Goal: Navigation & Orientation: Find specific page/section

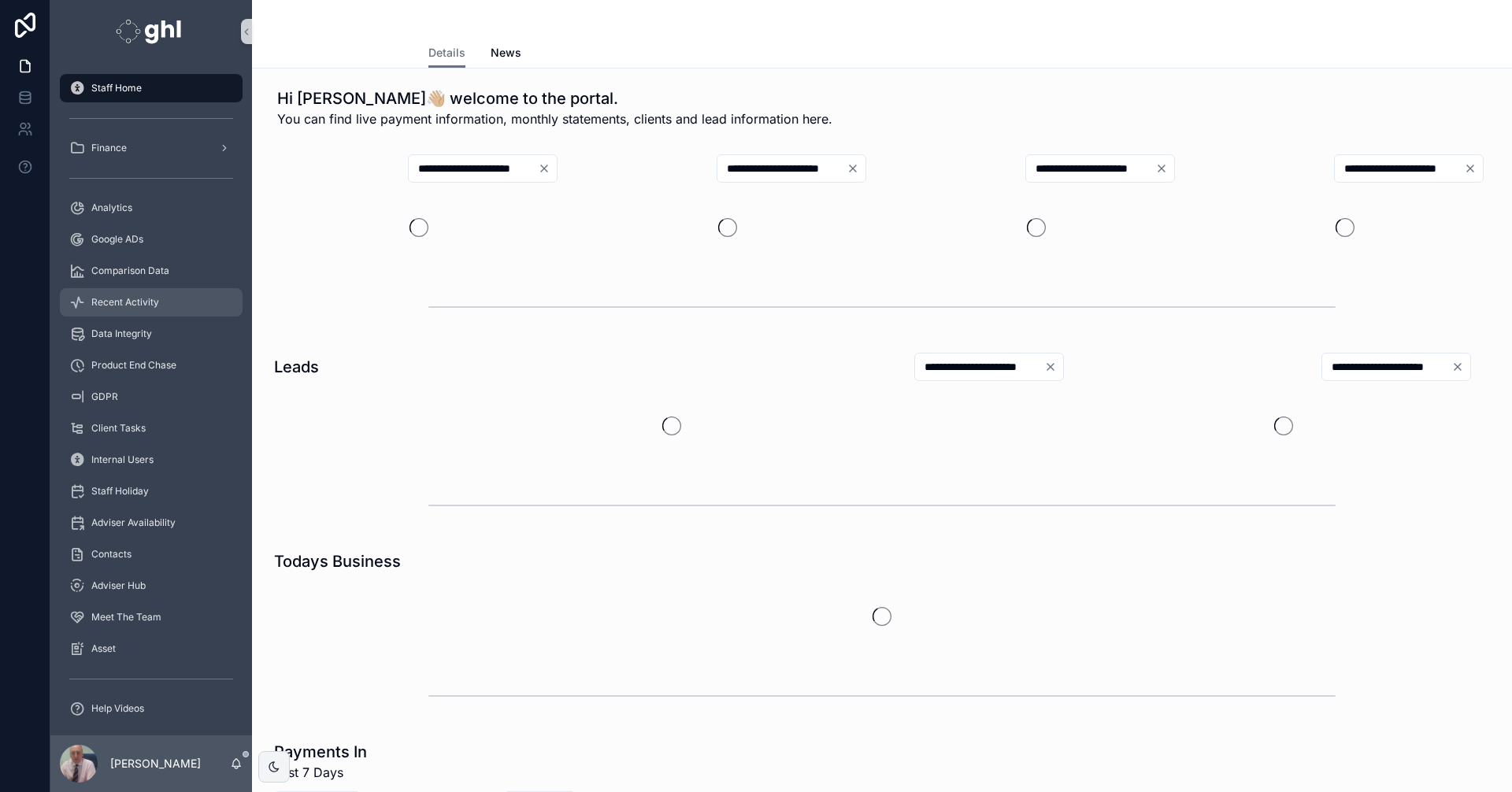
click at [128, 303] on span "Recent Activity" at bounding box center [124, 302] width 67 height 12
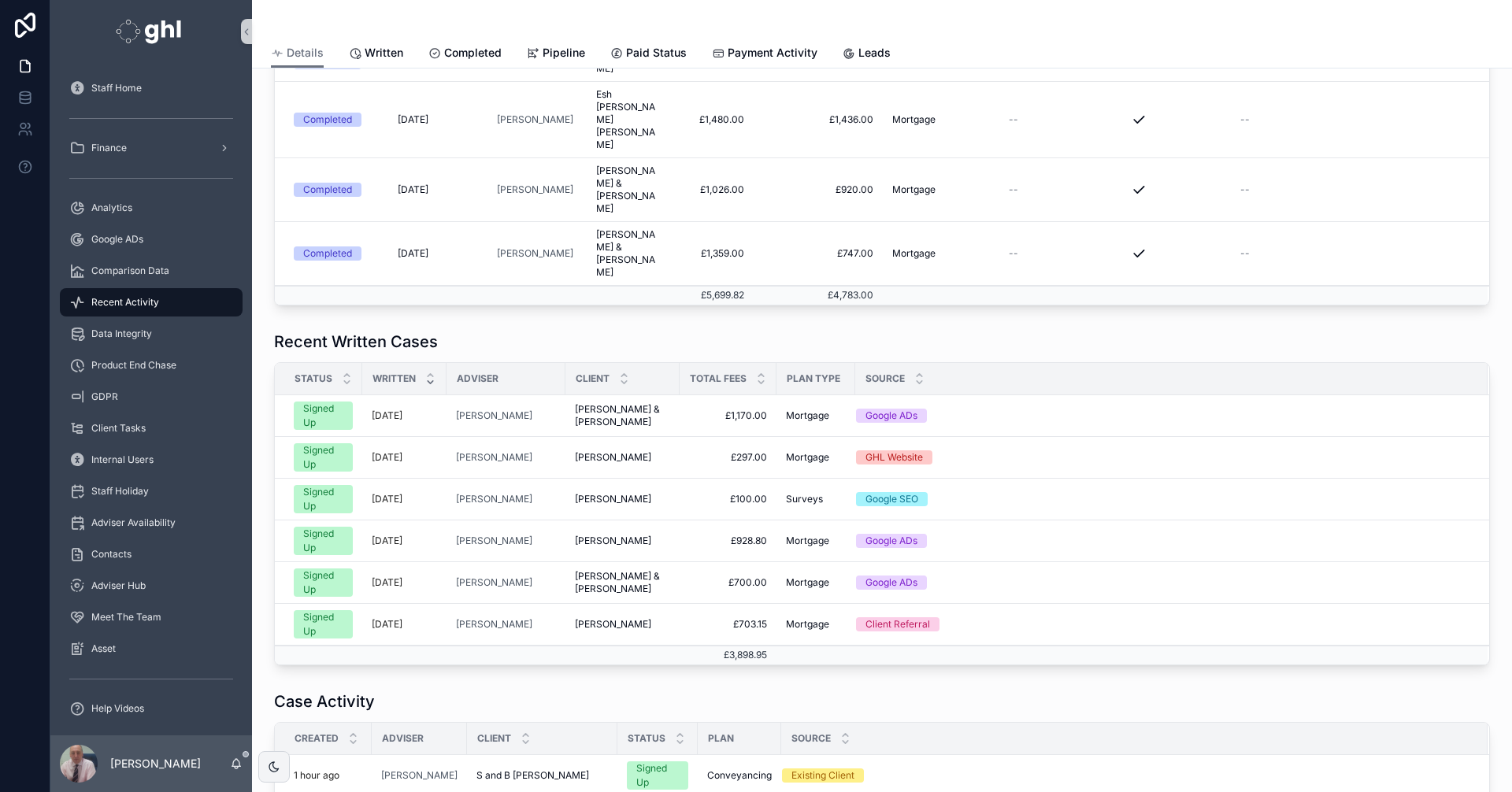
scroll to position [9, 0]
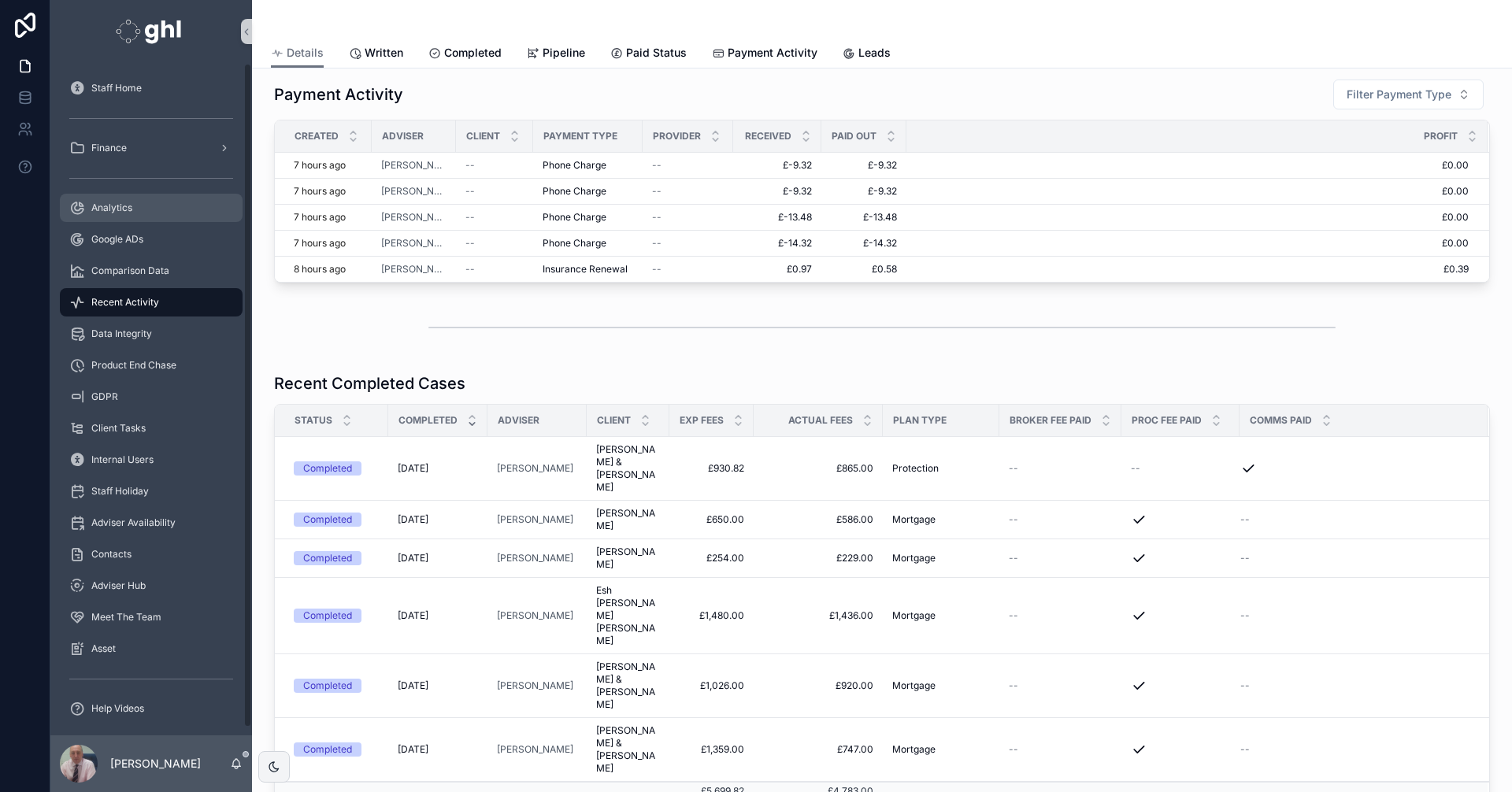
click at [104, 204] on span "Analytics" at bounding box center [111, 208] width 41 height 12
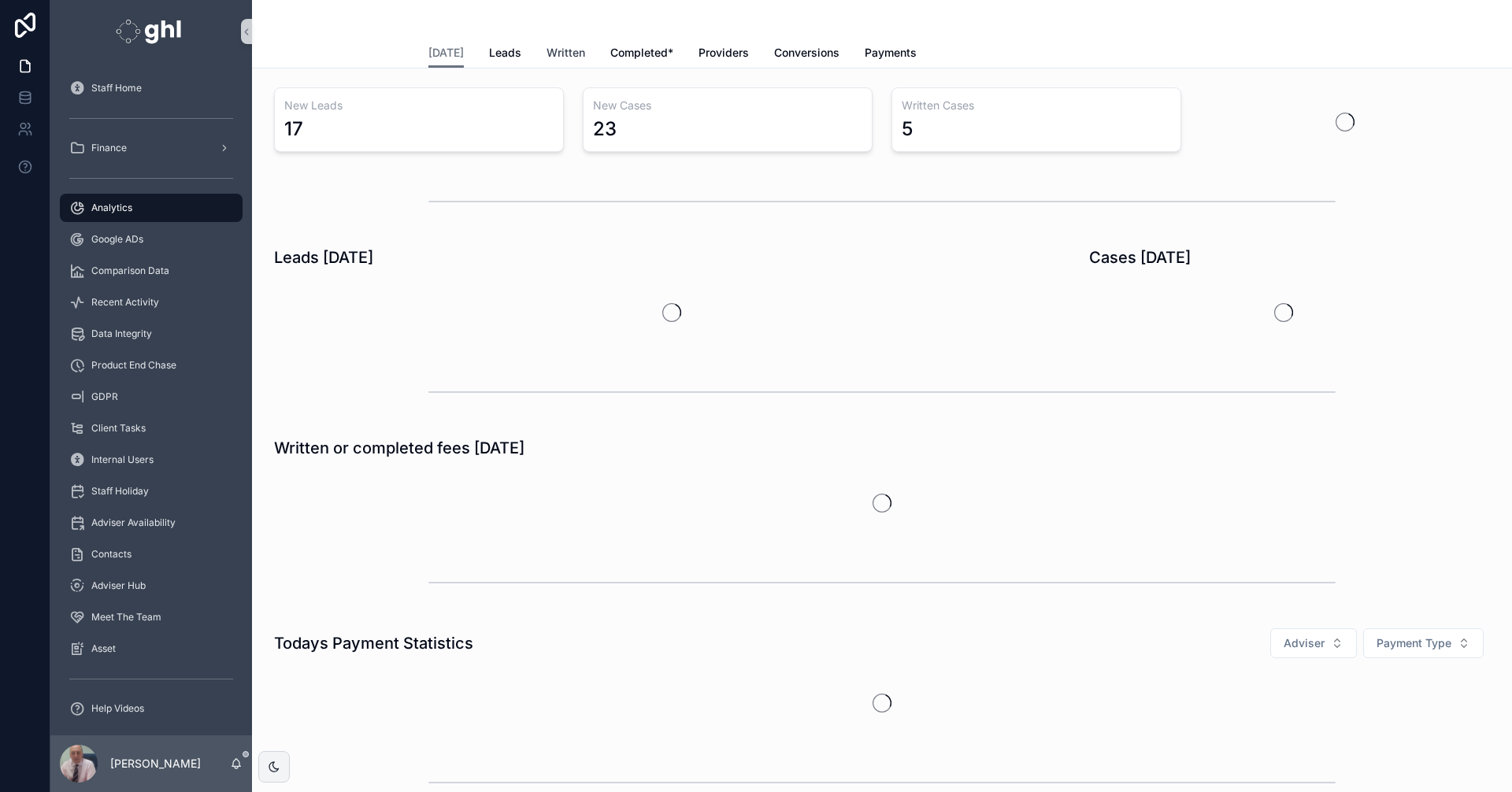
click at [554, 52] on span "Written" at bounding box center [566, 52] width 38 height 16
